Goal: Communication & Community: Answer question/provide support

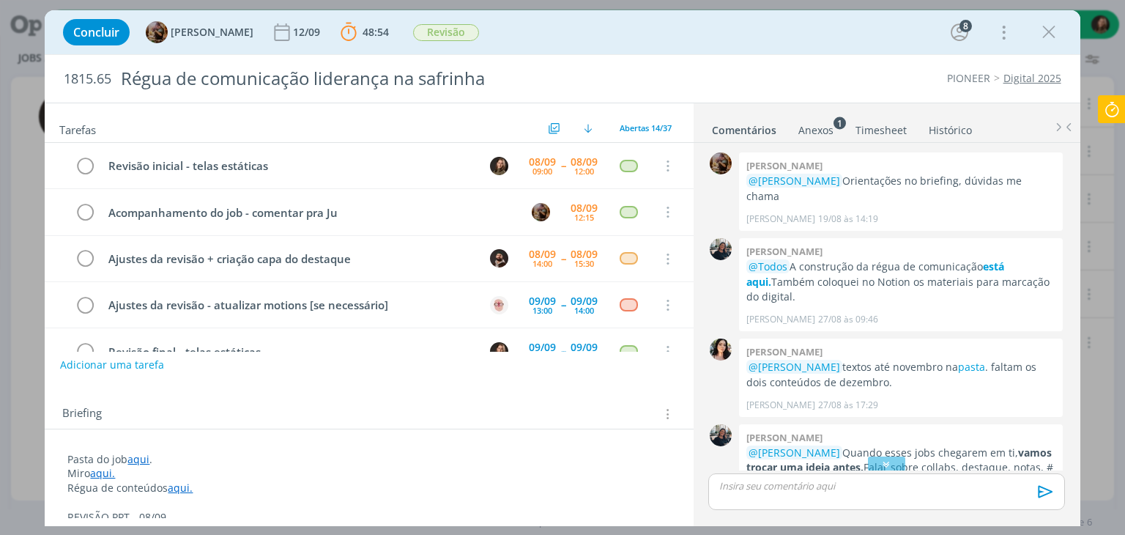
click at [771, 500] on div "dialog" at bounding box center [886, 491] width 356 height 37
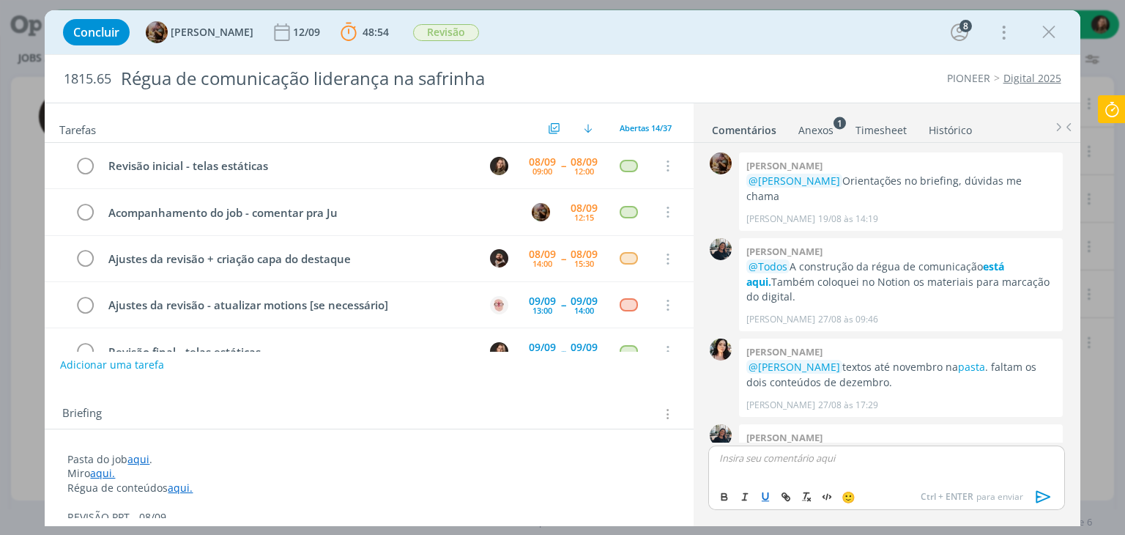
scroll to position [146, 0]
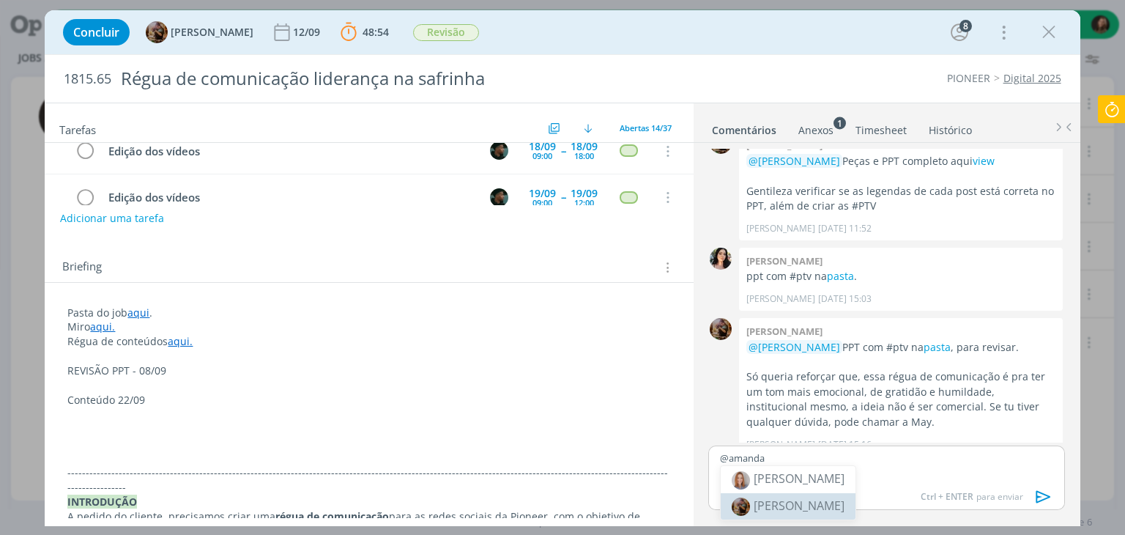
click at [764, 500] on span "[PERSON_NAME]" at bounding box center [798, 505] width 91 height 16
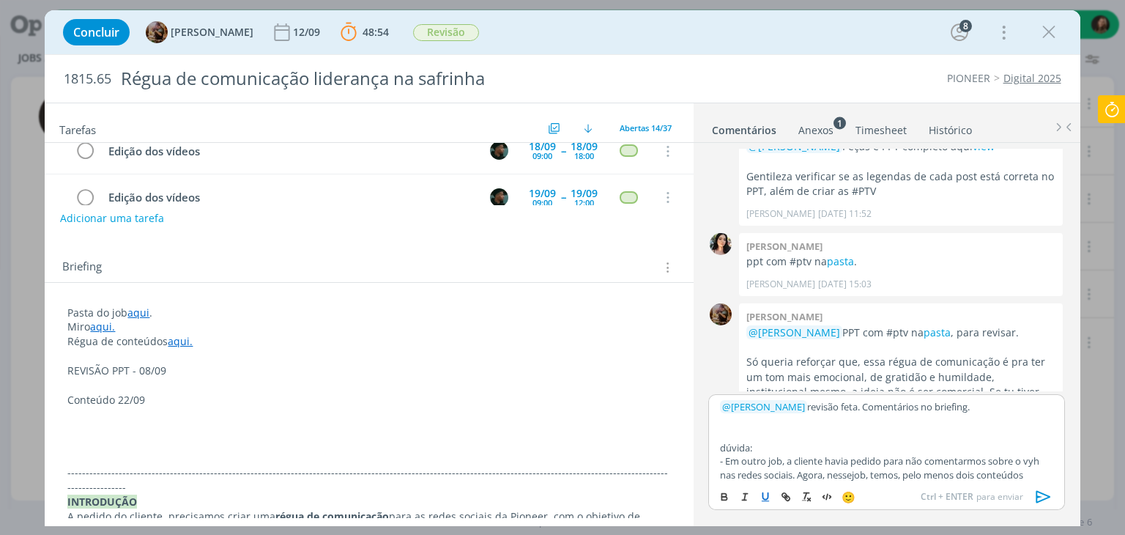
scroll to position [12, 0]
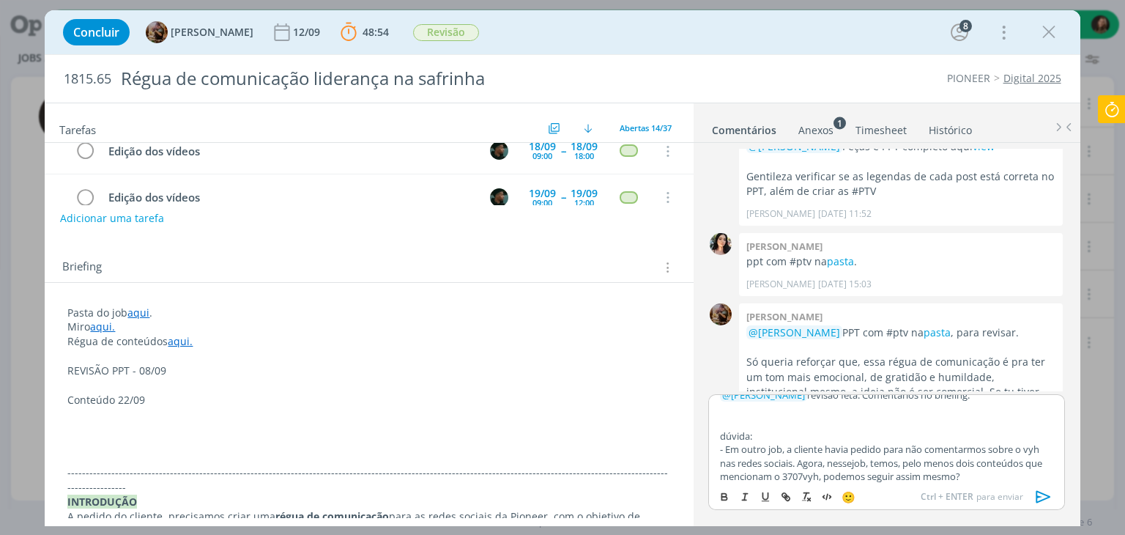
click at [732, 431] on p "dúvida:" at bounding box center [886, 435] width 332 height 13
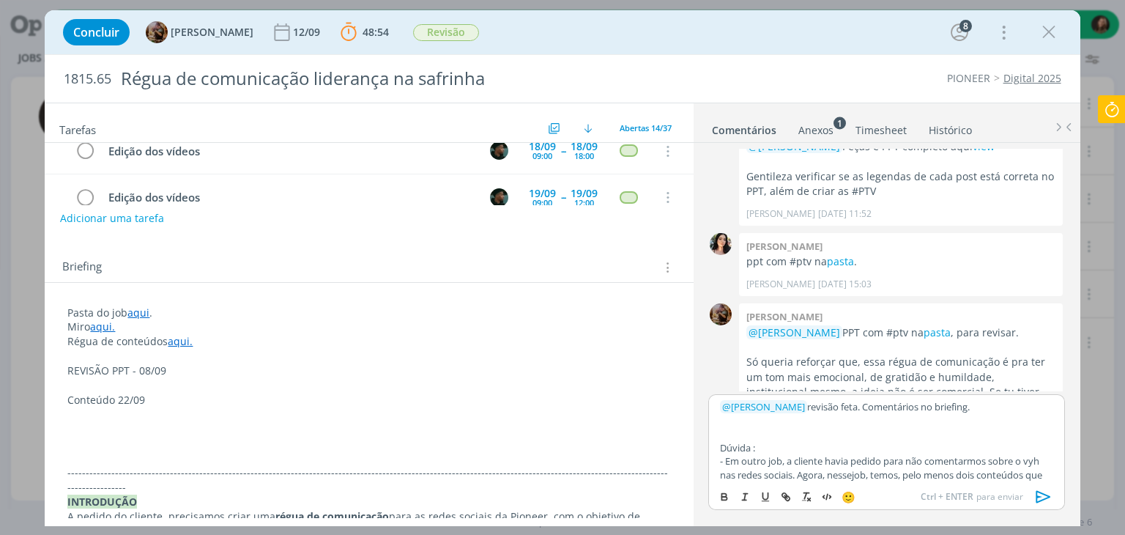
click at [735, 448] on p "Dúvida :" at bounding box center [886, 447] width 332 height 13
click at [737, 446] on p "Dúvida :" at bounding box center [886, 447] width 332 height 13
click at [720, 499] on icon "dialog" at bounding box center [724, 497] width 12 height 12
click at [776, 445] on p "Dúvida :" at bounding box center [886, 447] width 332 height 13
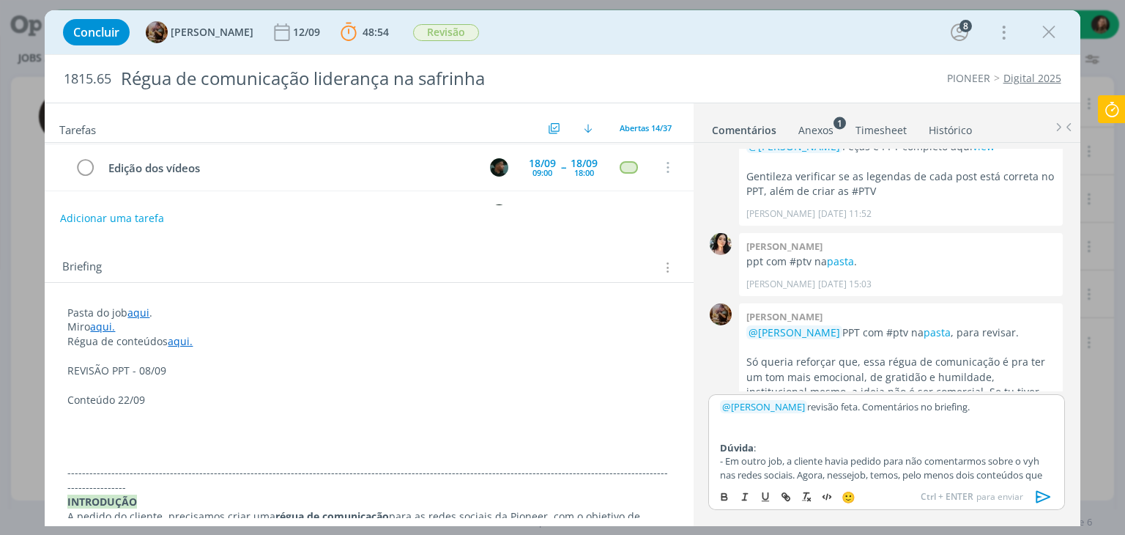
scroll to position [1847, 0]
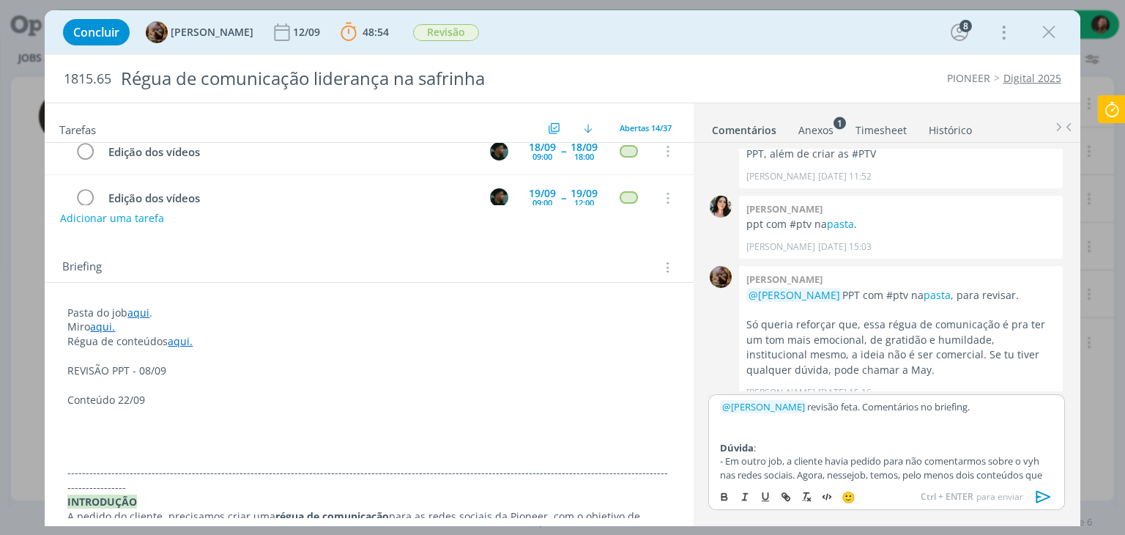
click at [1041, 474] on p "- Em outro job, a cliente havia pedido para não comentarmos sobre o vyh nas red…" at bounding box center [886, 474] width 332 height 40
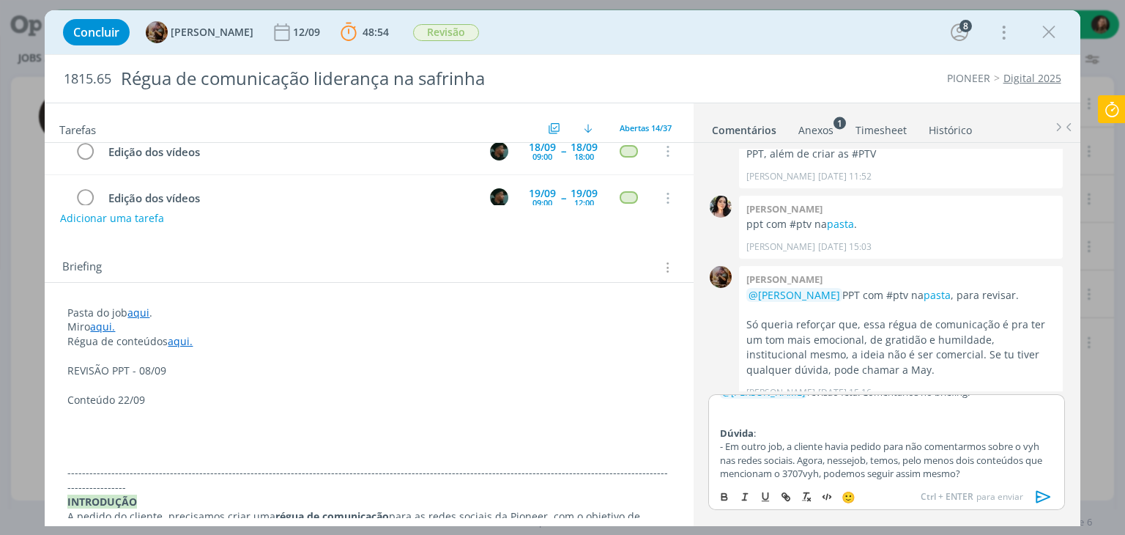
scroll to position [18, 0]
click at [1008, 472] on p "- Em outro job, a cliente havia pedido para não comentarmos sobre o vyh nas red…" at bounding box center [886, 456] width 332 height 40
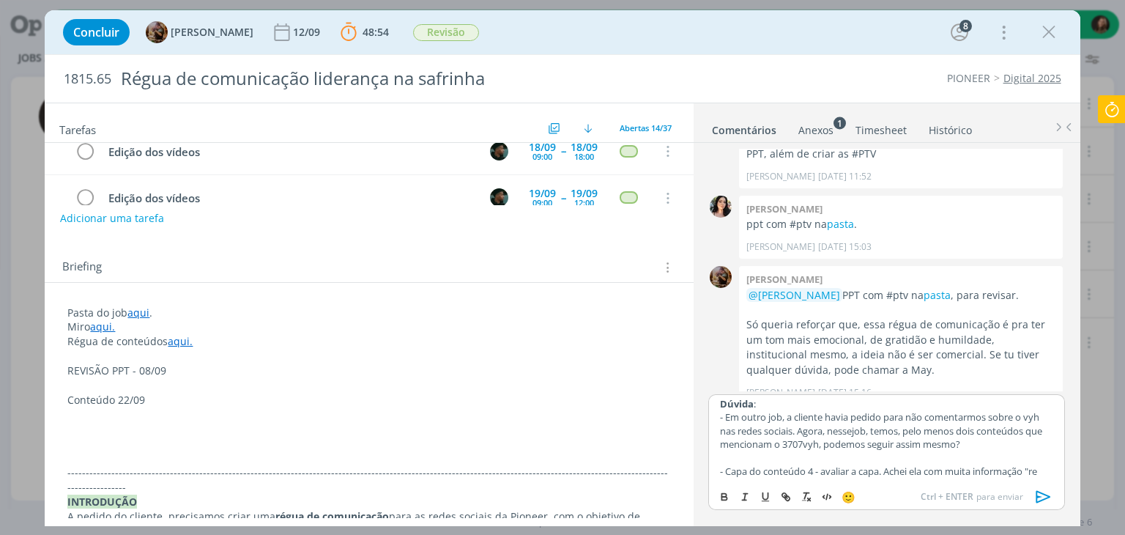
scroll to position [52, 0]
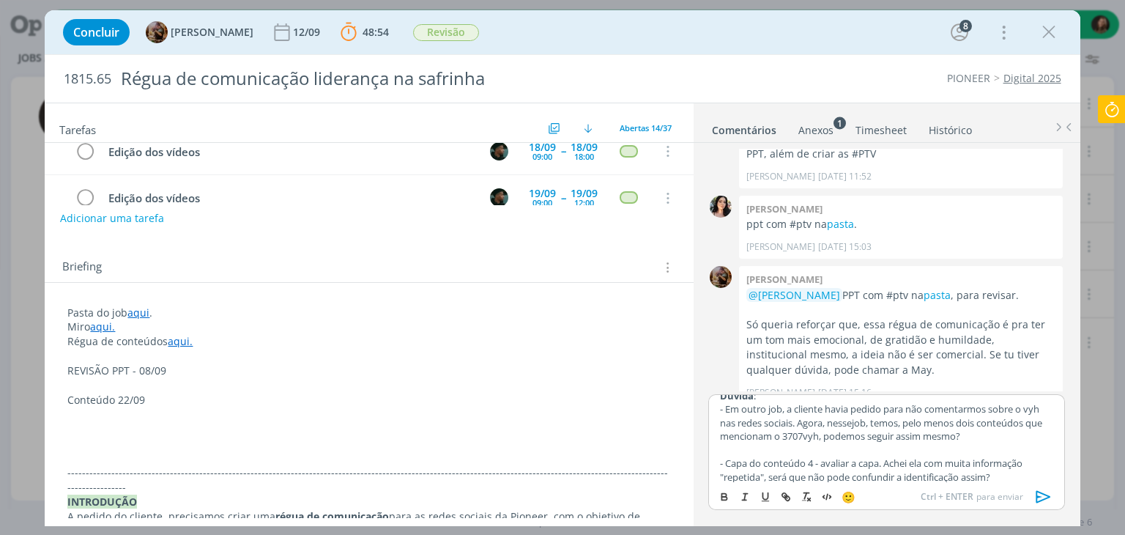
click at [961, 477] on p "- Capa do conteúdo 4 - avaliar a capa. Achei ela com muita informação "repetida…" at bounding box center [886, 469] width 332 height 27
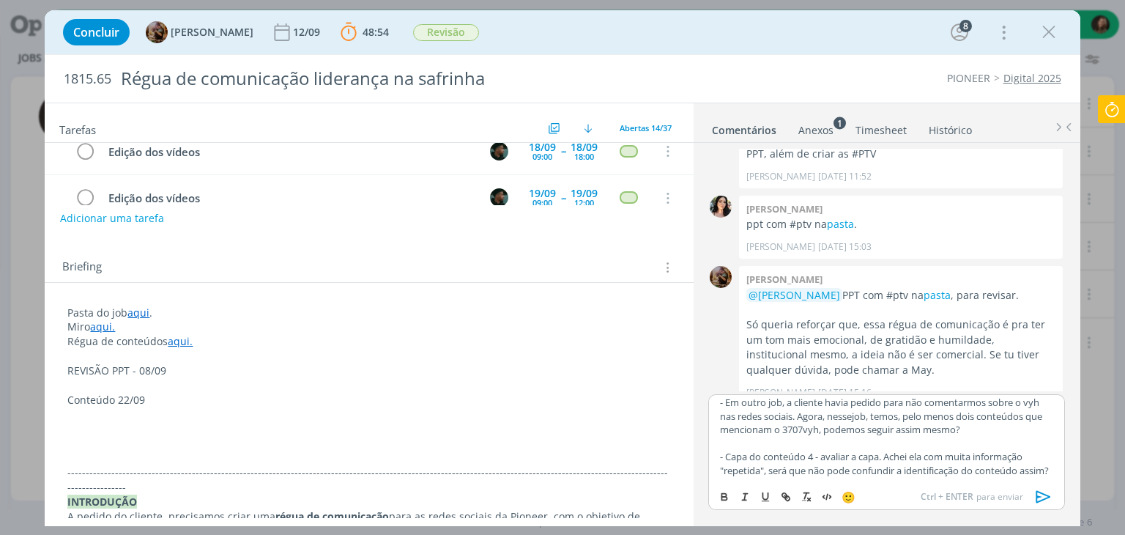
scroll to position [71, 0]
click at [788, 469] on p "- Capa do conteúdo 4 - avaliar a capa. Achei ela com muita informação "repetida…" at bounding box center [886, 463] width 332 height 27
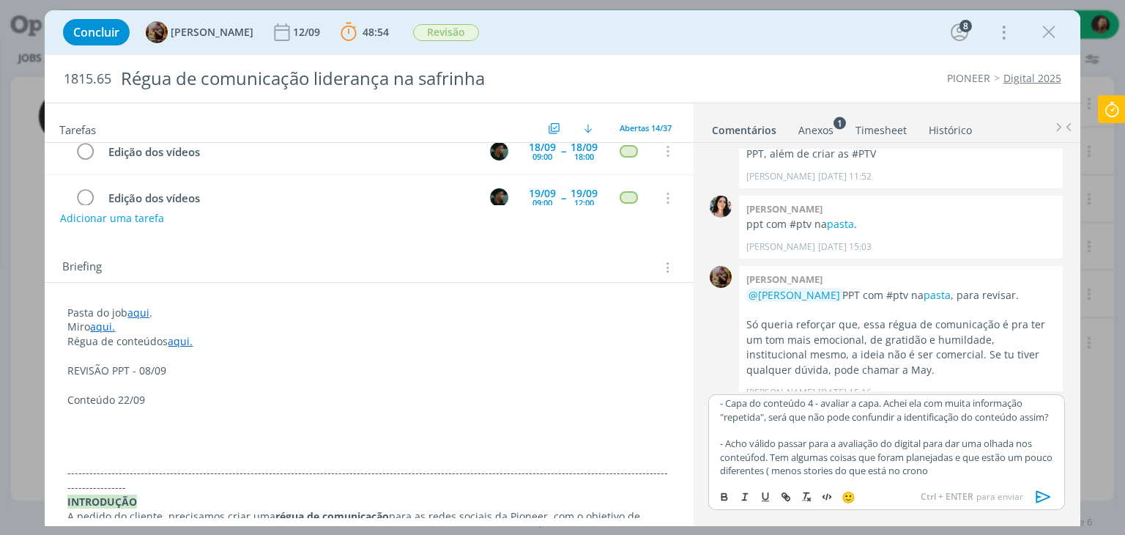
click at [833, 475] on p "- Acho válido passar para a avaliação do digital para dar uma olhada nos conteú…" at bounding box center [886, 456] width 332 height 40
click at [1018, 472] on p "- Acho válido passar para a avaliação do digital para dar uma olhada nos conteú…" at bounding box center [886, 456] width 332 height 40
click at [801, 477] on p "- Acho válido passar para a avaliação do digital para dar uma olhada nos conteú…" at bounding box center [886, 456] width 332 height 40
click at [105, 401] on p "Conteúdo 22/09" at bounding box center [368, 399] width 603 height 15
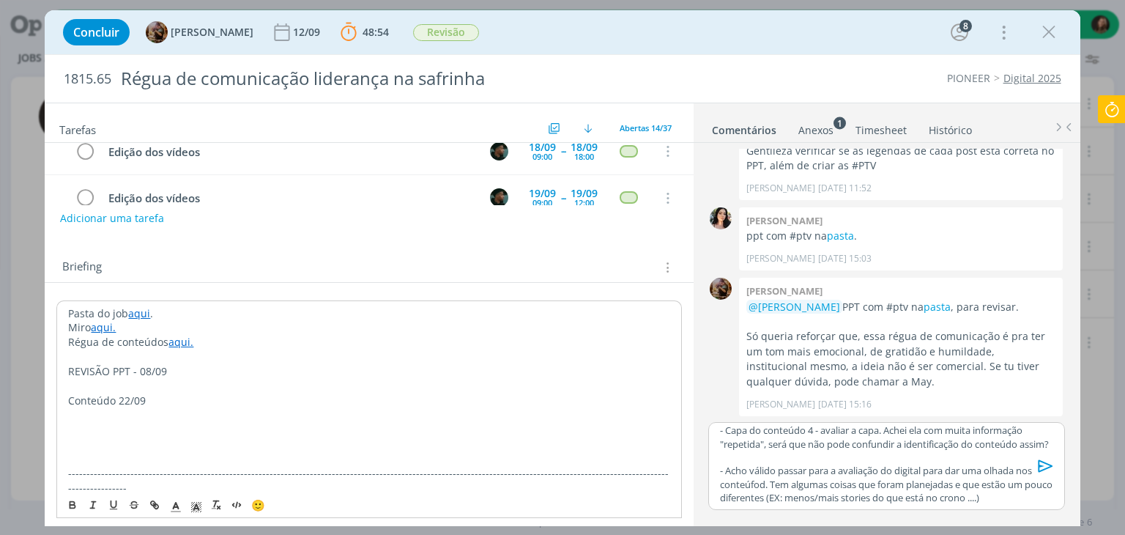
scroll to position [1819, 0]
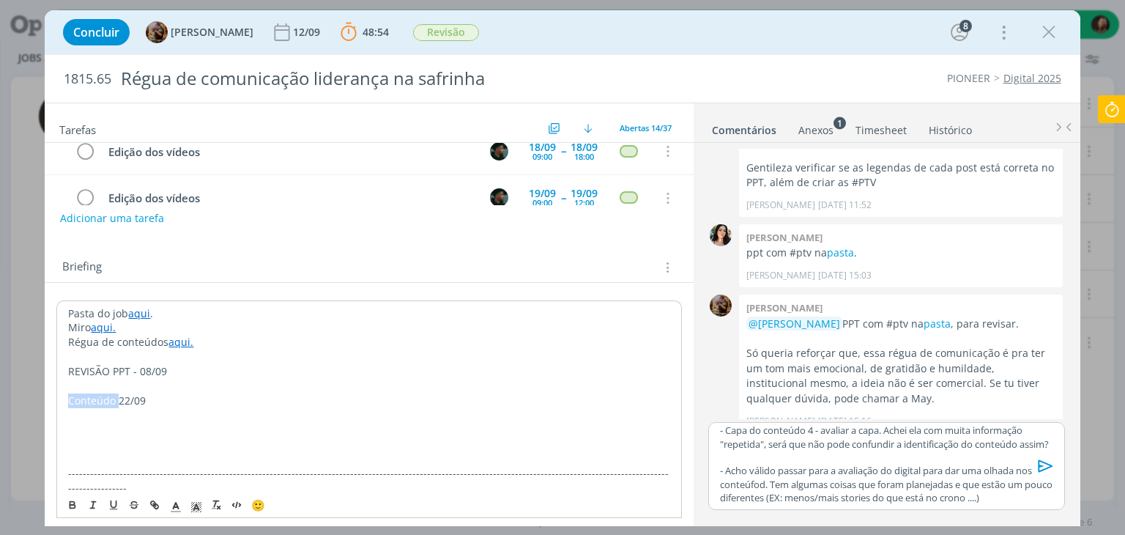
click at [105, 401] on p "Conteúdo 22/09" at bounding box center [368, 400] width 601 height 15
click at [94, 372] on p "REVISÃO PPT - 08/09" at bounding box center [368, 370] width 603 height 15
click at [97, 370] on p "REVISÃO PPT - 08/09" at bounding box center [368, 370] width 603 height 15
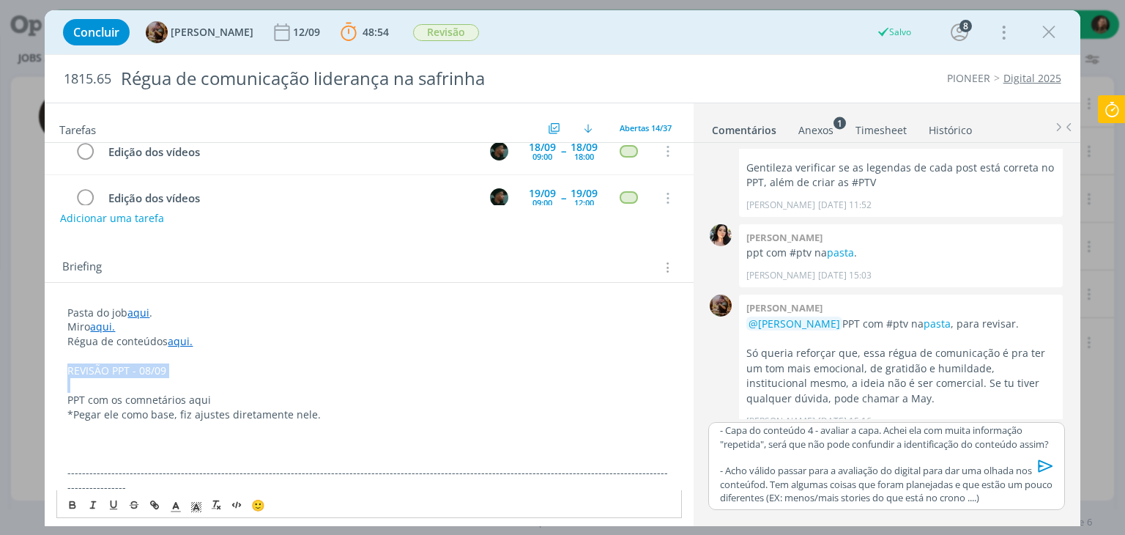
click at [97, 370] on p "REVISÃO PPT - 08/09" at bounding box center [368, 370] width 603 height 15
click at [76, 499] on icon "dialog" at bounding box center [73, 505] width 12 height 12
click at [194, 505] on icon "dialog" at bounding box center [196, 506] width 13 height 13
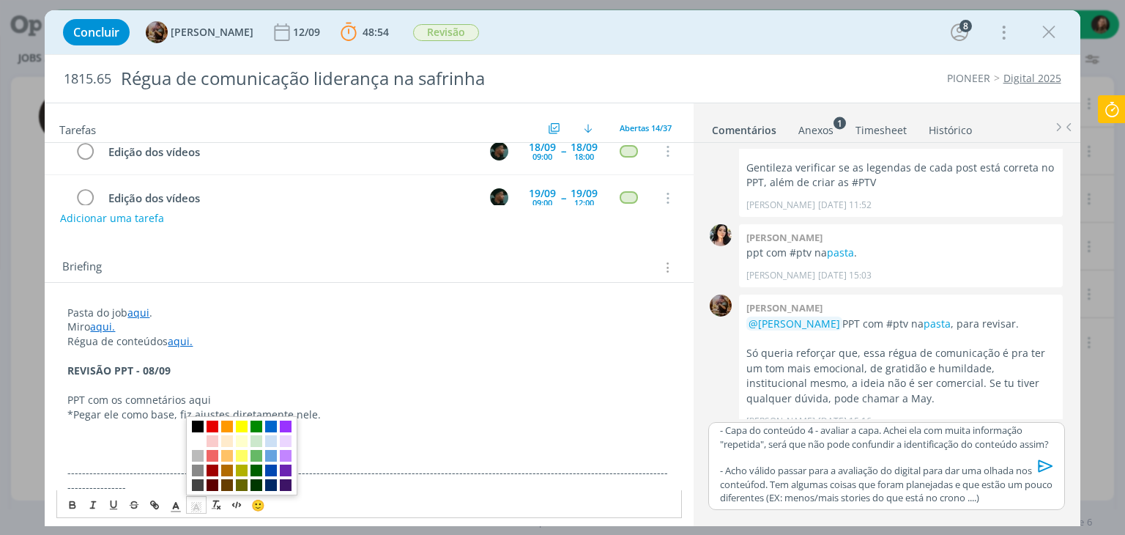
click at [198, 421] on span "dialog" at bounding box center [198, 426] width 12 height 12
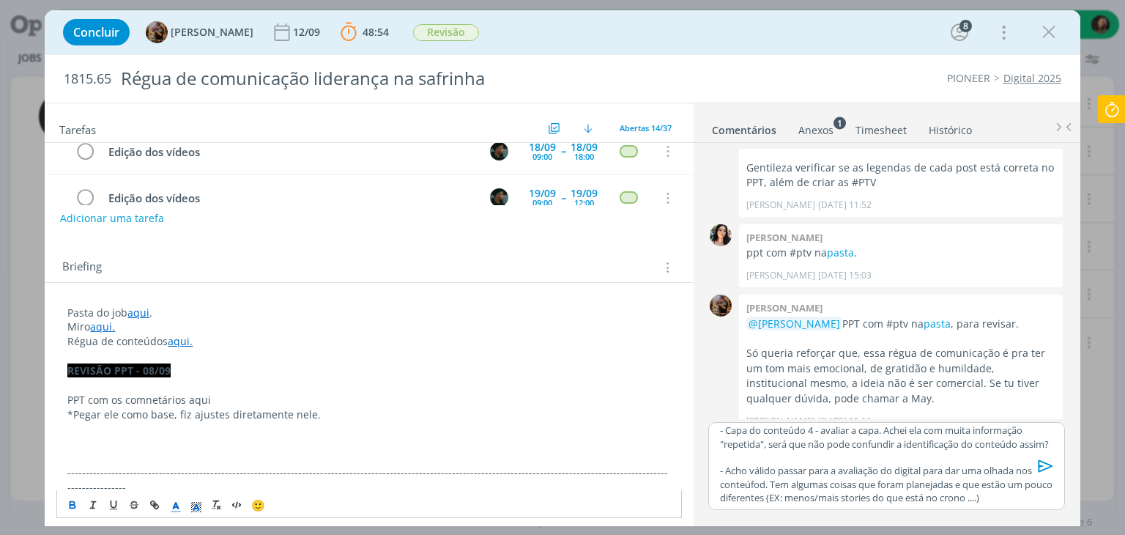
click at [176, 507] on line "dialog" at bounding box center [176, 507] width 4 height 0
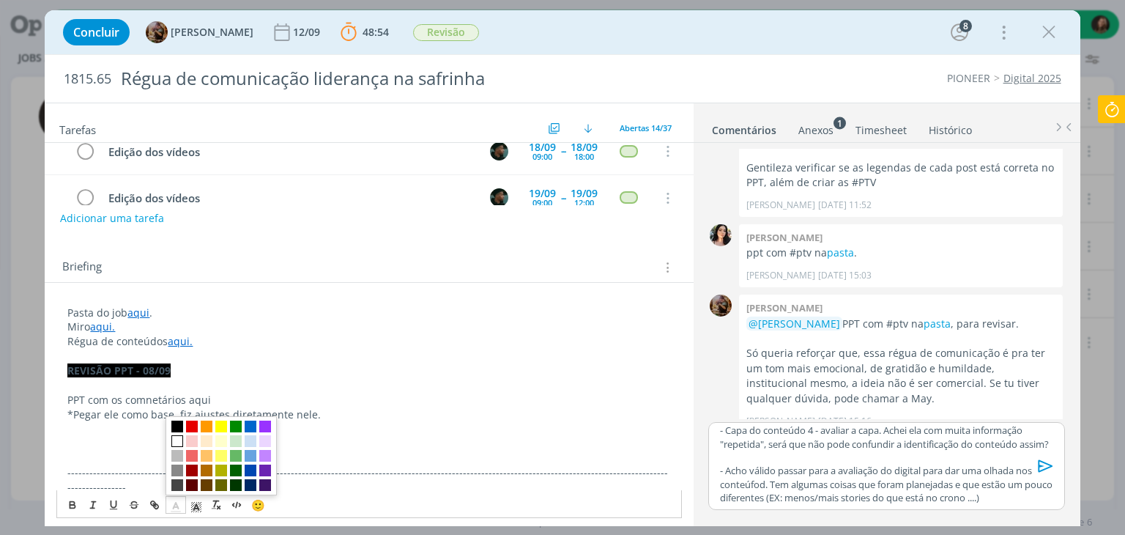
click at [179, 437] on span "dialog" at bounding box center [177, 441] width 12 height 12
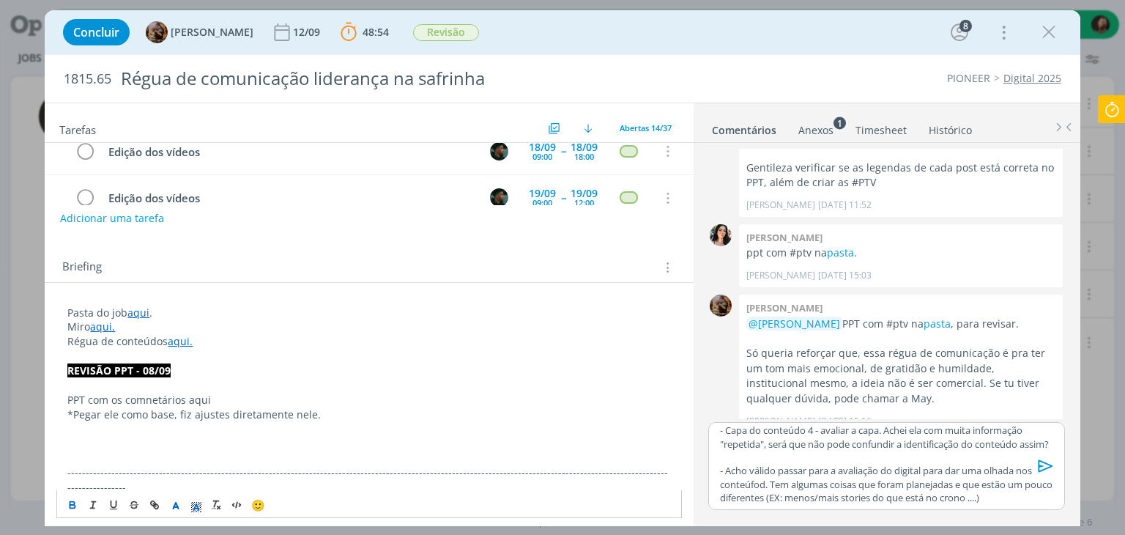
click at [207, 424] on p "dialog" at bounding box center [368, 429] width 603 height 15
click at [141, 308] on link "aqui" at bounding box center [138, 312] width 22 height 14
click at [149, 345] on link "[URL][DOMAIN_NAME]" at bounding box center [163, 340] width 111 height 19
click at [237, 393] on p "PPT com os comnetários aqui" at bounding box center [368, 399] width 603 height 15
drag, startPoint x: 214, startPoint y: 398, endPoint x: 184, endPoint y: 393, distance: 30.5
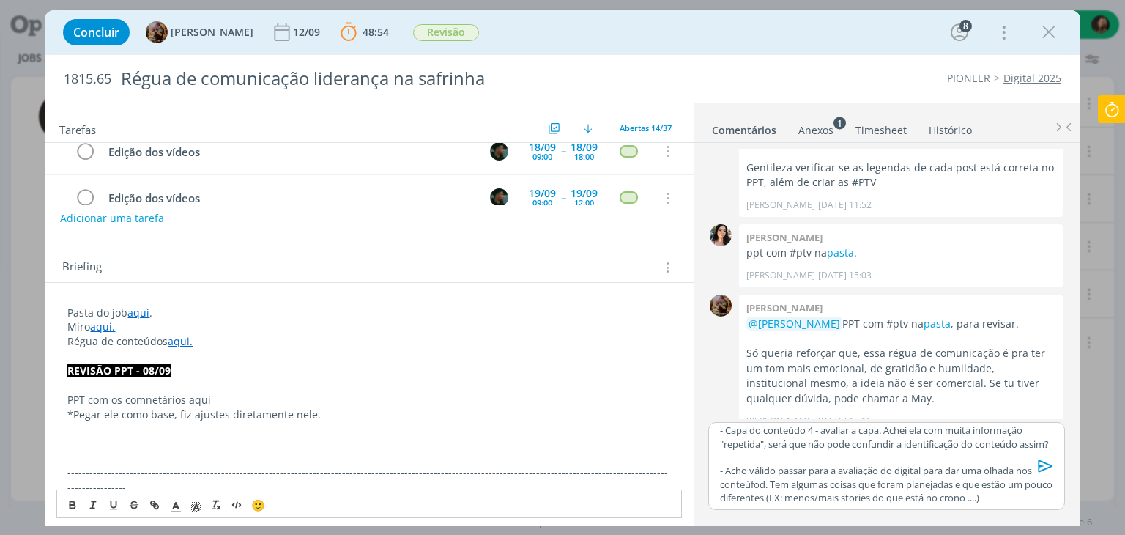
click at [184, 393] on p "PPT com os comnetários aqui" at bounding box center [368, 399] width 603 height 15
click at [158, 505] on icon "dialog" at bounding box center [156, 506] width 4 height 4
paste input "[URL][DOMAIN_NAME]"
type input "[URL][DOMAIN_NAME]"
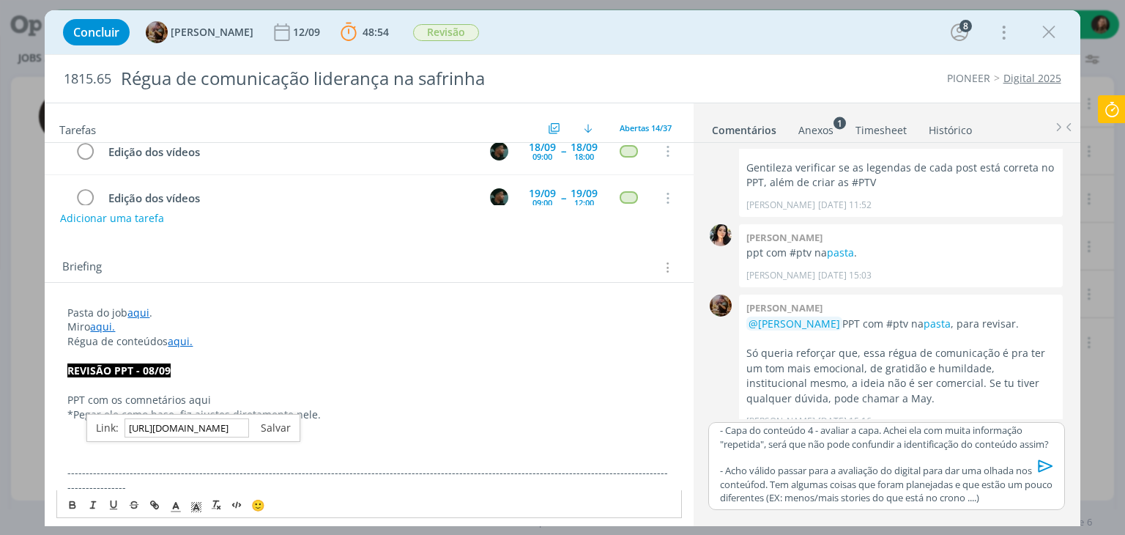
click at [277, 425] on link "dialog" at bounding box center [270, 427] width 42 height 14
click at [281, 389] on p "dialog" at bounding box center [368, 385] width 603 height 15
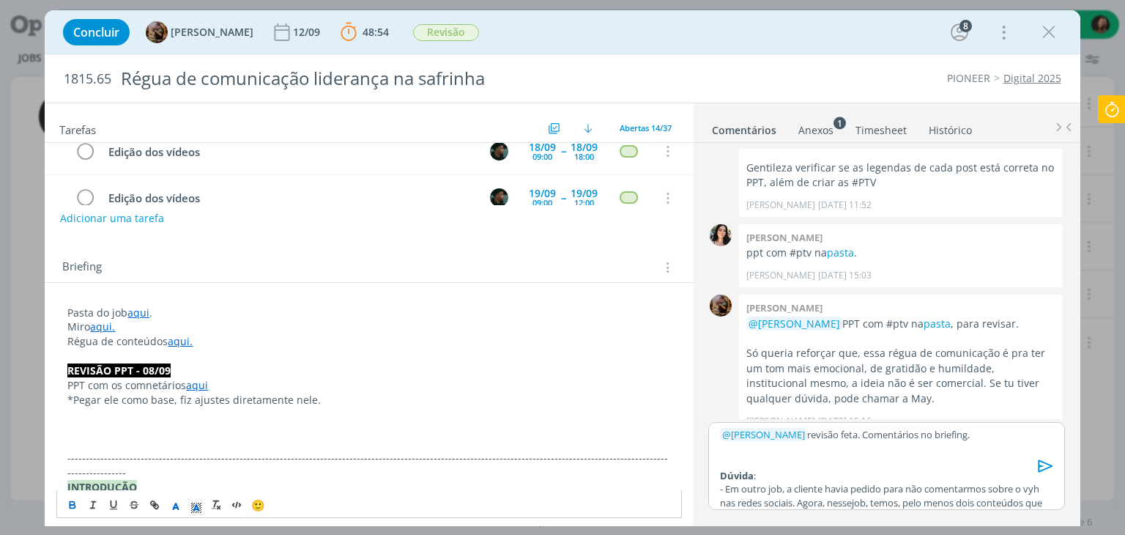
click at [995, 428] on p "﻿ @ [PERSON_NAME] ﻿ revisão feta. Comentários no briefing." at bounding box center [886, 434] width 332 height 13
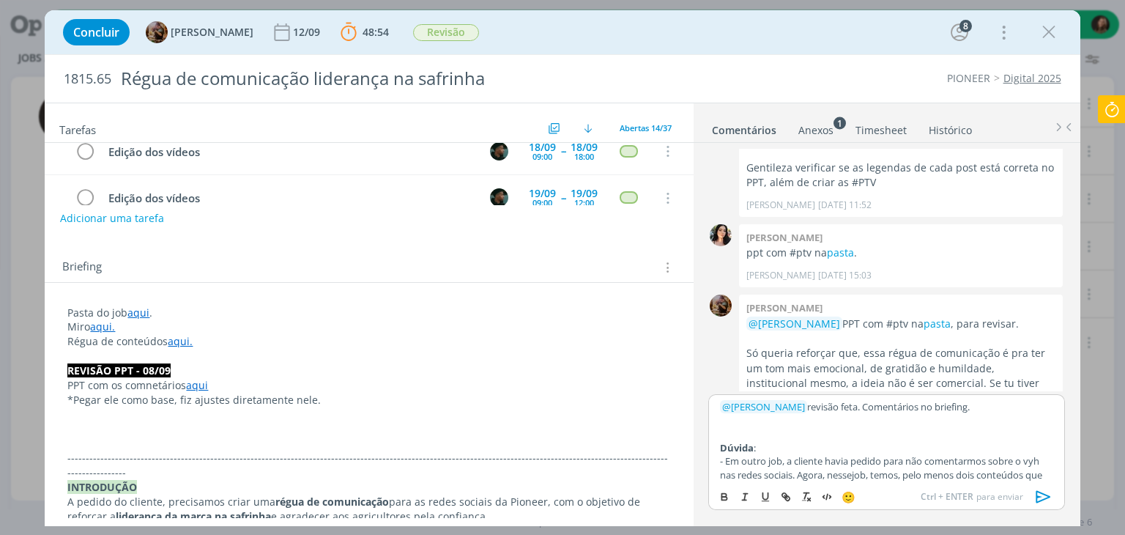
scroll to position [1847, 0]
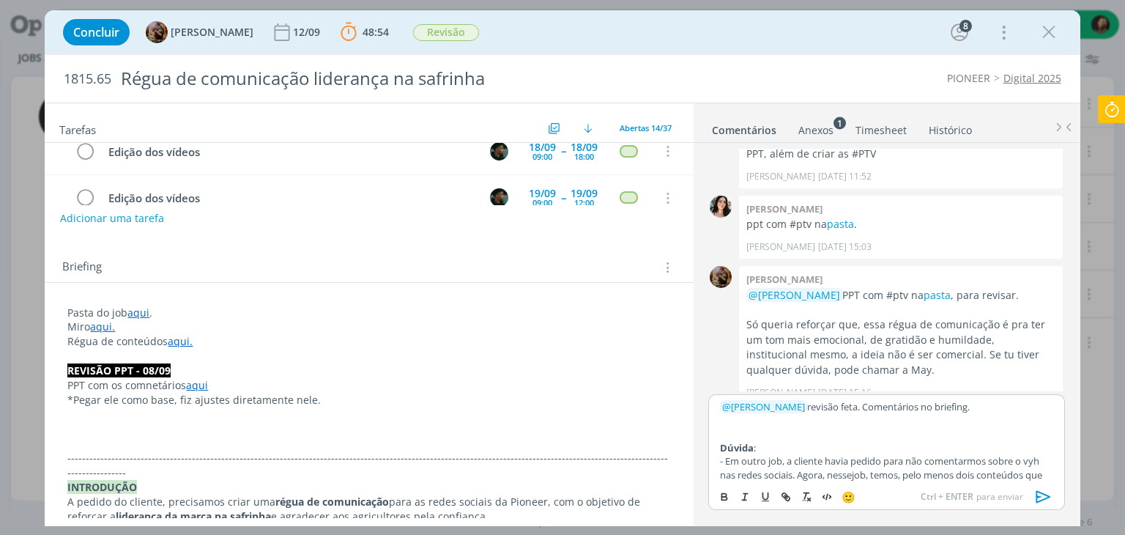
click at [993, 432] on p "dialog" at bounding box center [886, 433] width 332 height 13
click at [999, 404] on p "﻿ @ [PERSON_NAME] ﻿ revisão feta. Comentários no briefing." at bounding box center [886, 406] width 332 height 13
click at [751, 463] on strong "Dúvida" at bounding box center [737, 460] width 34 height 13
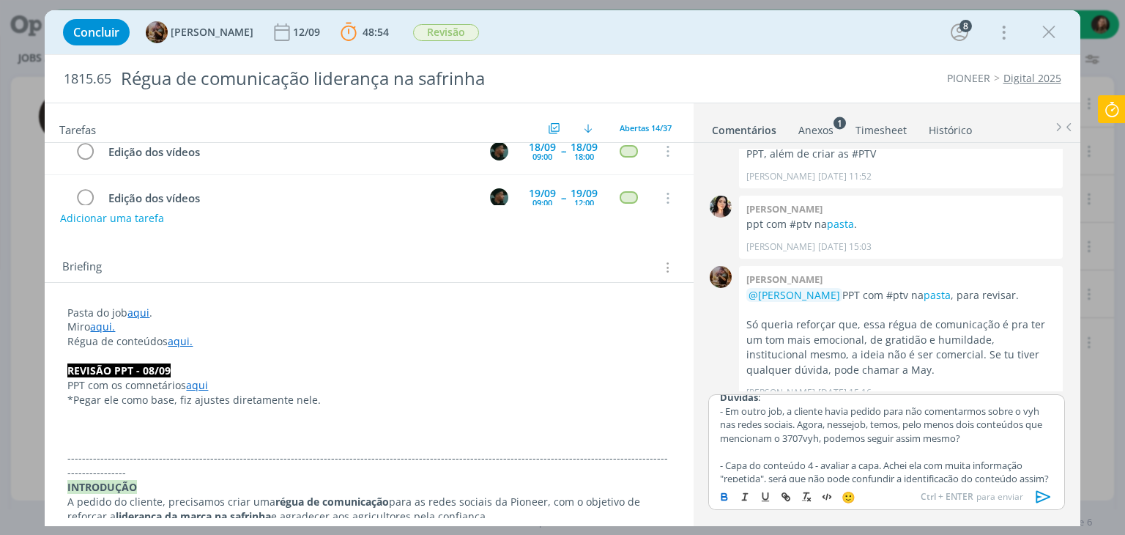
scroll to position [138, 0]
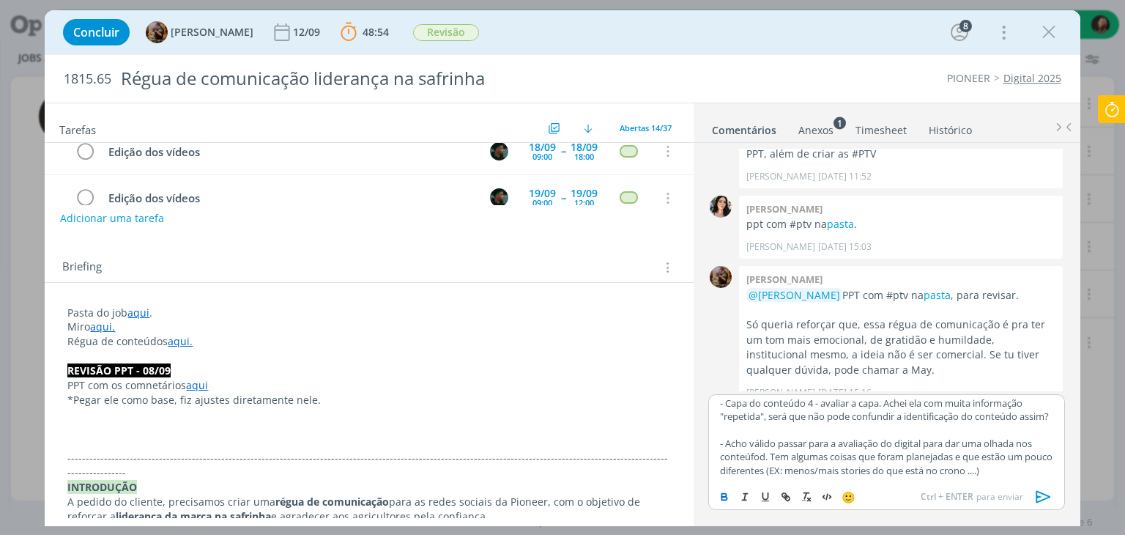
click at [1043, 496] on icon "dialog" at bounding box center [1043, 496] width 22 height 22
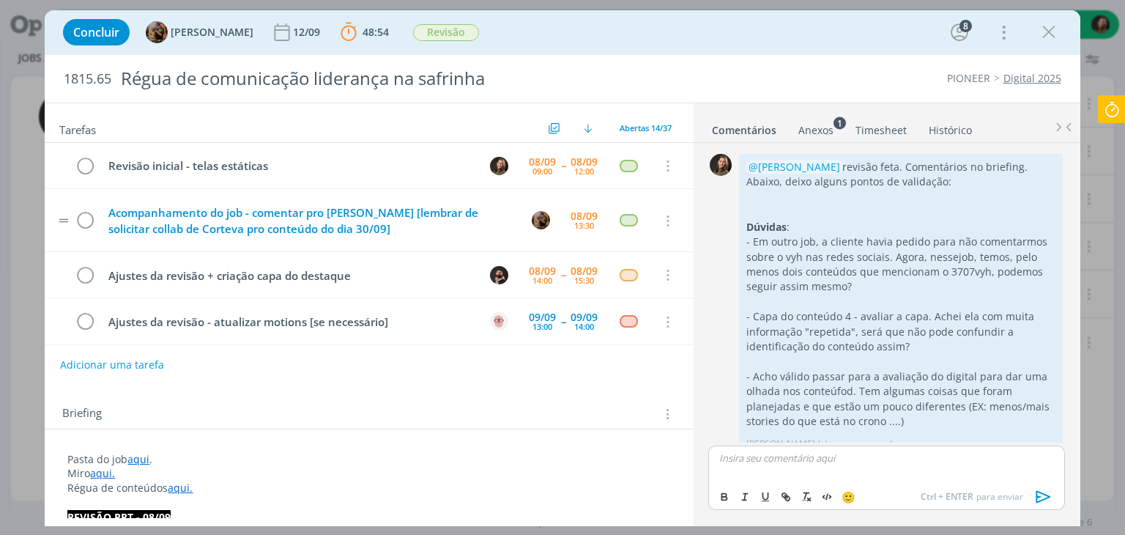
scroll to position [0, 0]
click at [1110, 106] on icon at bounding box center [1111, 109] width 26 height 29
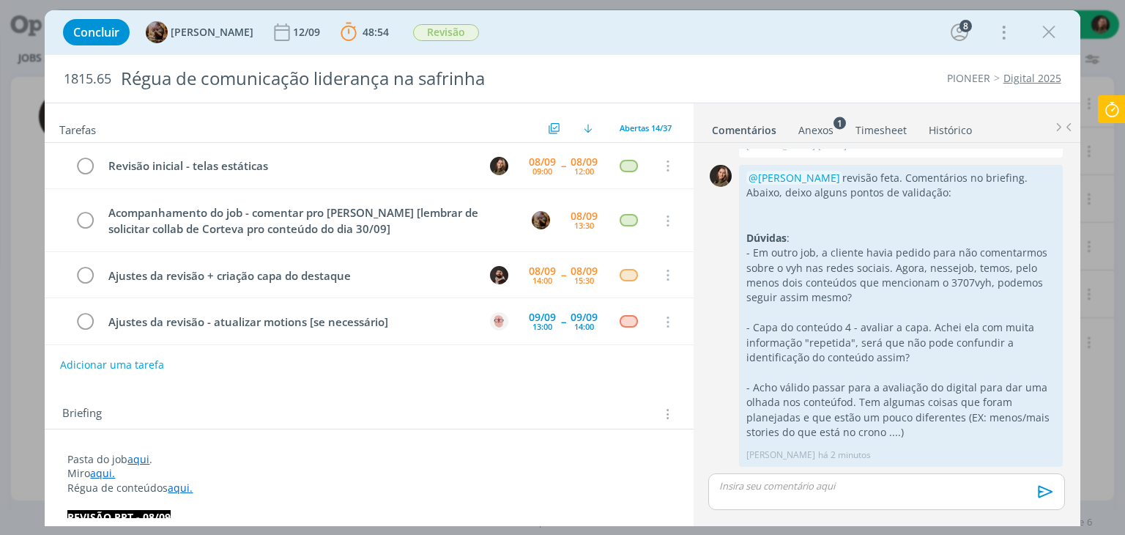
scroll to position [2077, 0]
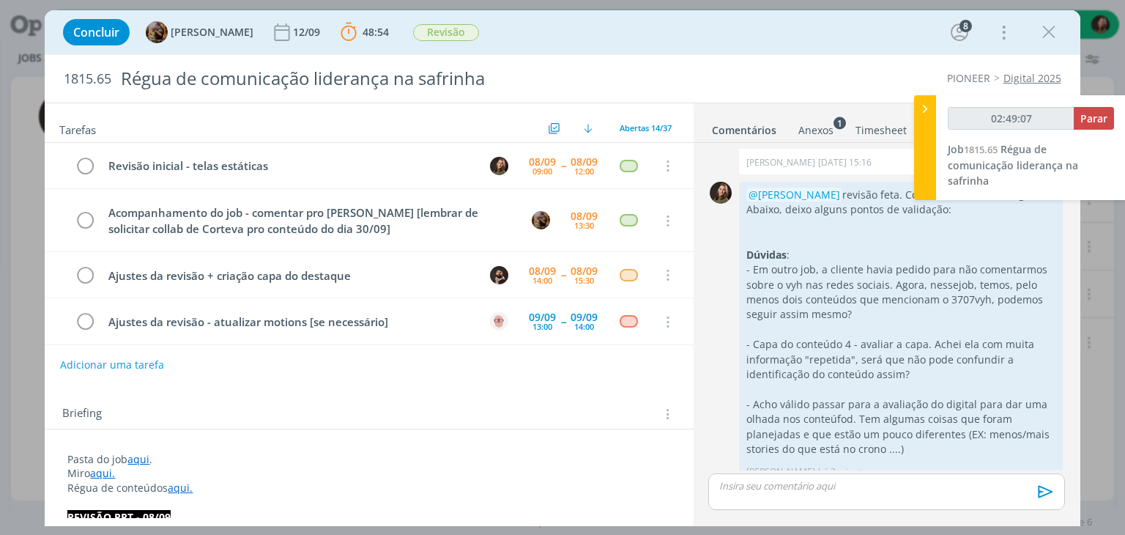
click at [1114, 112] on div "02:49:07 Parar Job 1815.65 Régua de comunicação liderança na safrinha" at bounding box center [1031, 147] width 190 height 105
type input "02:49:08"
click at [1087, 128] on button "Parar" at bounding box center [1093, 118] width 40 height 23
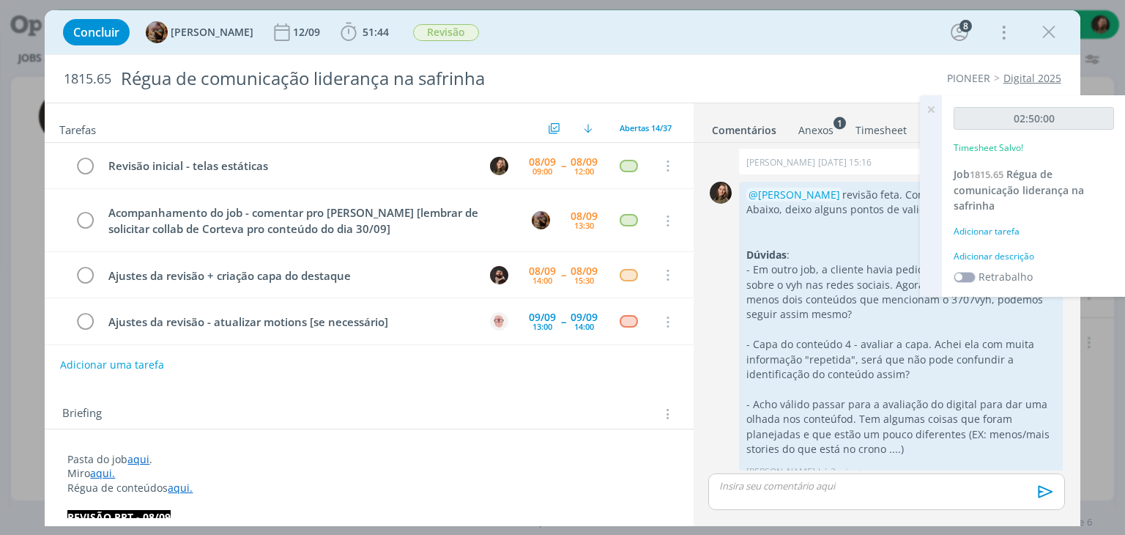
click at [1005, 256] on div "Adicionar descrição" at bounding box center [1033, 256] width 160 height 13
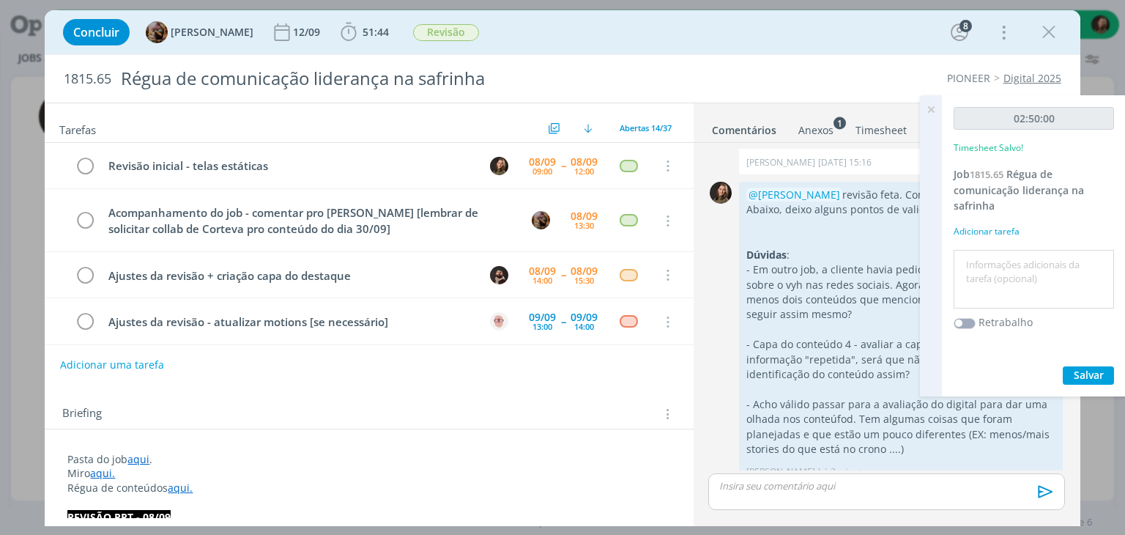
click at [1005, 256] on textarea at bounding box center [1033, 279] width 153 height 52
click at [981, 267] on textarea "rebisão" at bounding box center [1033, 279] width 153 height 52
type textarea "revisão"
click at [1097, 373] on span "Salvar" at bounding box center [1088, 375] width 30 height 14
